Goal: Task Accomplishment & Management: Manage account settings

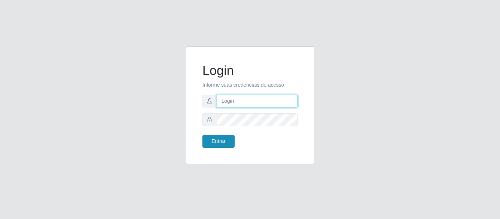
type input "[EMAIL_ADDRESS][PERSON_NAME][DOMAIN_NAME]"
click at [226, 141] on button "Entrar" at bounding box center [218, 141] width 32 height 13
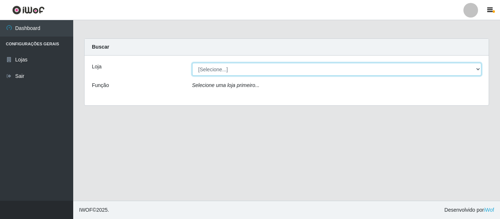
click at [223, 73] on select "[Selecione...] Super Show - [PERSON_NAME]" at bounding box center [337, 69] width 290 height 13
select select "120"
click at [192, 63] on select "[Selecione...] Super Show - [PERSON_NAME]" at bounding box center [337, 69] width 290 height 13
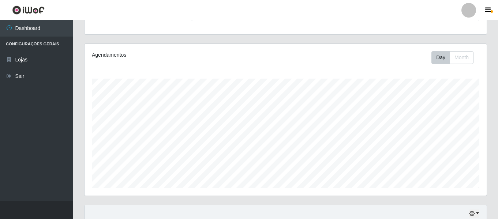
scroll to position [169, 0]
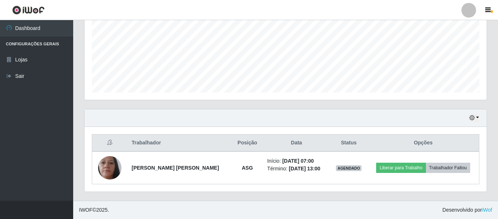
click at [122, 5] on header "Perfil Alterar Senha Sair" at bounding box center [249, 10] width 498 height 20
